Goal: Use online tool/utility

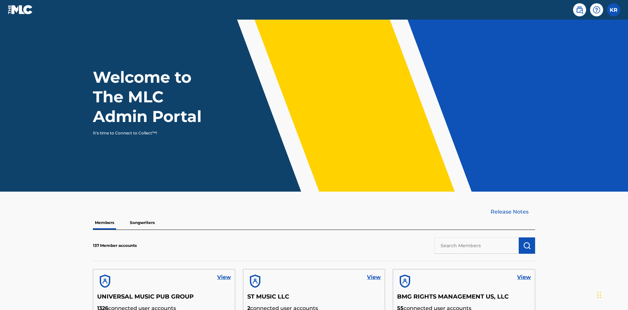
click at [477, 238] on input "text" at bounding box center [477, 246] width 84 height 16
click at [527, 242] on img "submit" at bounding box center [527, 246] width 8 height 8
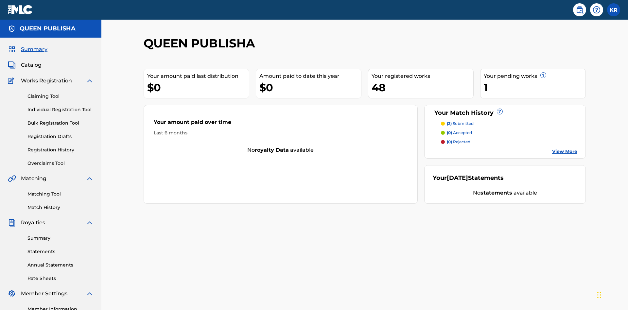
click at [61, 191] on link "Matching Tool" at bounding box center [60, 194] width 66 height 7
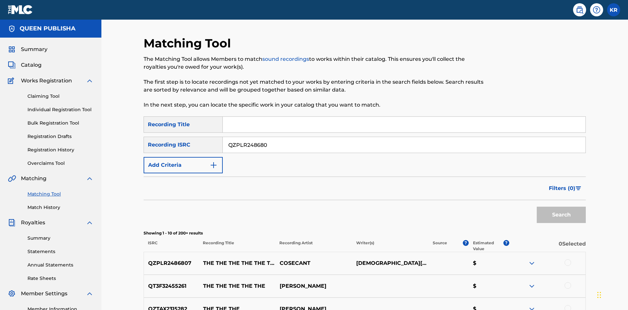
type input "QZPLR2486807"
click at [562, 207] on button "Search" at bounding box center [561, 215] width 49 height 16
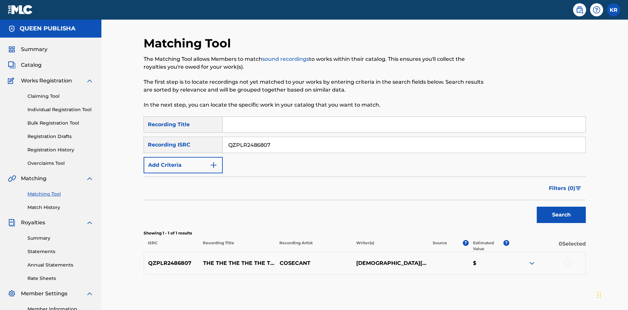
click at [568, 260] on div at bounding box center [568, 263] width 7 height 7
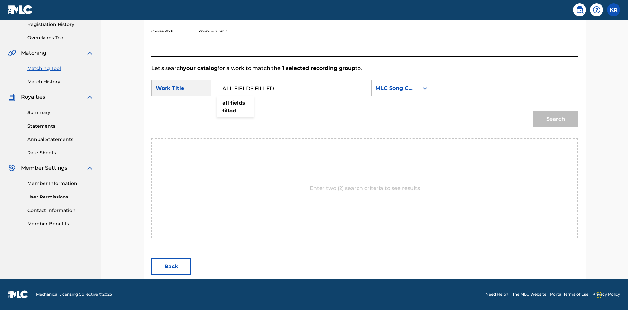
type input "ALL FIELDS FILLED"
click at [504, 88] on input "Search Form" at bounding box center [504, 89] width 135 height 16
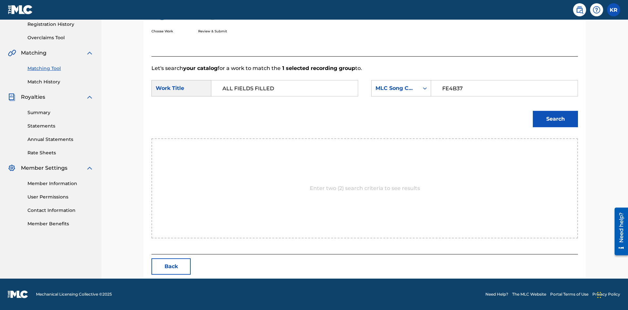
type input "FE4B37"
click at [556, 119] on button "Search" at bounding box center [555, 119] width 45 height 16
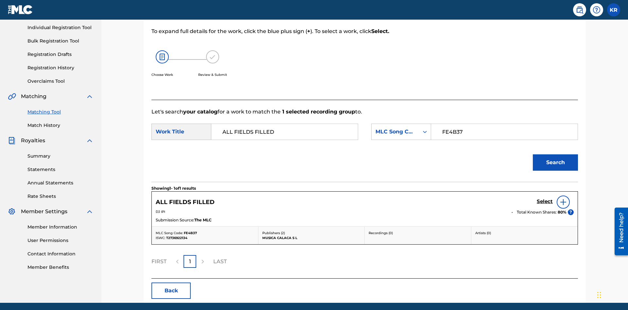
scroll to position [106, 0]
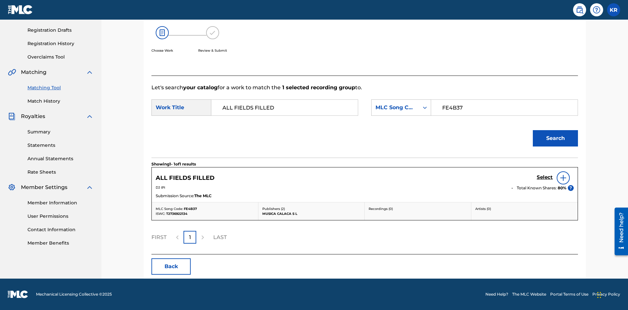
click at [545, 177] on h5 "Select" at bounding box center [545, 177] width 16 height 6
